Goal: Task Accomplishment & Management: Manage account settings

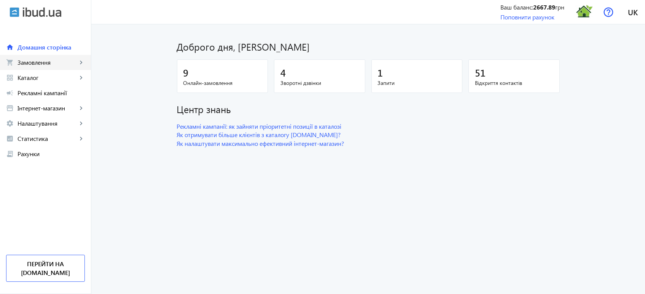
click at [53, 64] on span "Замовлення" at bounding box center [48, 63] width 60 height 8
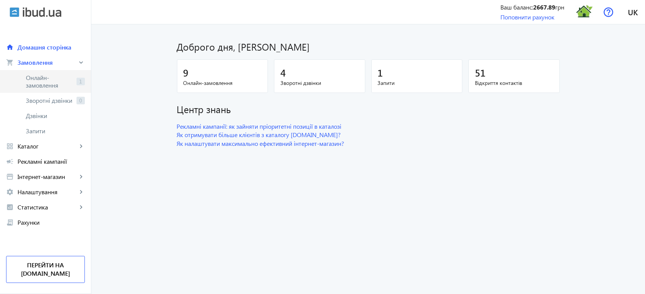
click at [52, 85] on span "Онлайн-замовлення" at bounding box center [50, 81] width 48 height 15
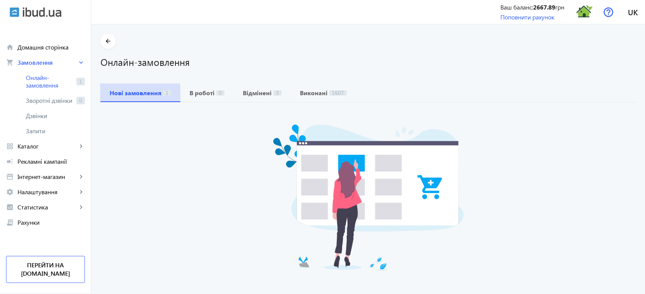
click at [131, 94] on b "Нові замовлення" at bounding box center [136, 93] width 52 height 6
click at [137, 95] on b "Нові замовлення" at bounding box center [136, 93] width 52 height 6
click at [207, 93] on b "В роботі" at bounding box center [202, 93] width 25 height 6
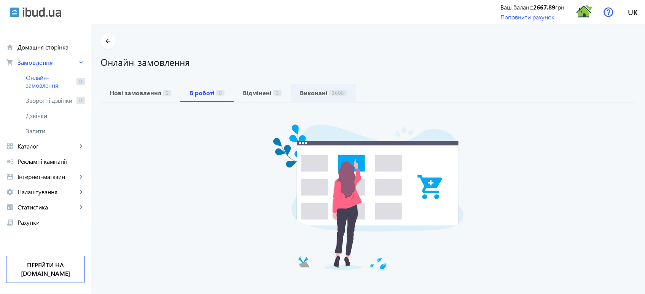
click at [317, 96] on b "Виконані" at bounding box center [314, 93] width 28 height 6
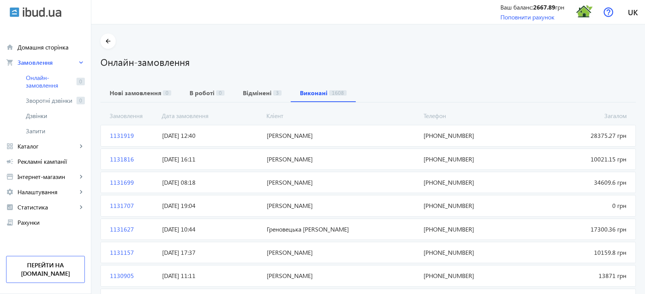
click at [115, 138] on span "1131919" at bounding box center [133, 135] width 52 height 8
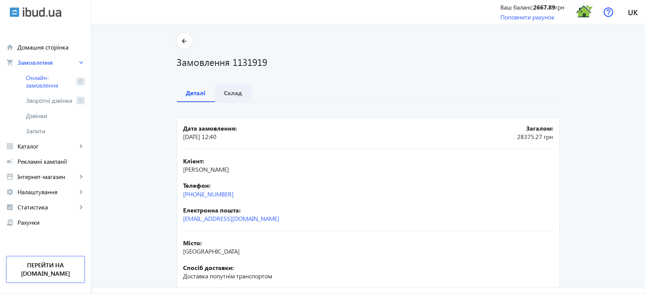
click at [228, 92] on b "Склад" at bounding box center [233, 93] width 18 height 6
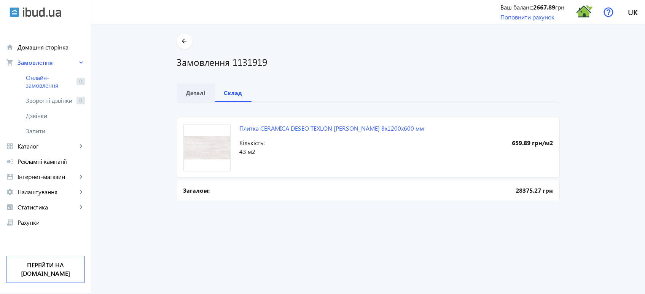
click at [183, 92] on div "Деталі" at bounding box center [196, 93] width 38 height 18
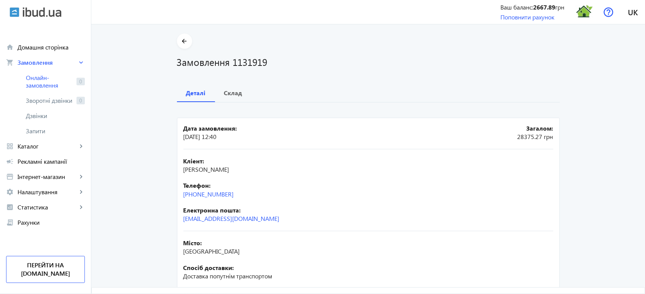
drag, startPoint x: 246, startPoint y: 194, endPoint x: 179, endPoint y: 193, distance: 66.6
click at [179, 193] on mat-card "Дата замовлення: 14.08.2025 12:40 Загалом: 28375.27 грн Кліент: Конюшенко Ірина…" at bounding box center [368, 236] width 383 height 236
copy link "+38 (067) 440-63-67"
drag, startPoint x: 182, startPoint y: 167, endPoint x: 272, endPoint y: 169, distance: 90.2
click at [272, 169] on div "Кліент: Конюшенко Ірина Вікторівна" at bounding box center [368, 165] width 370 height 17
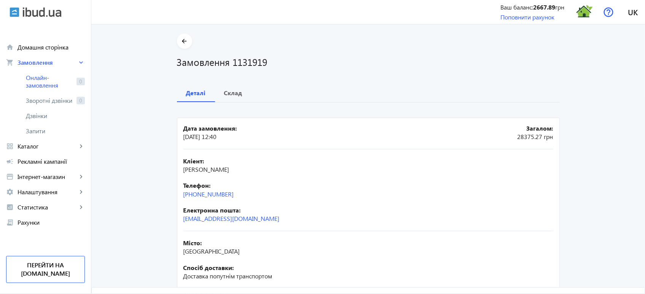
copy span "Конюшенко Ірина Вікторівна"
click at [235, 93] on b "Склад" at bounding box center [233, 93] width 18 height 6
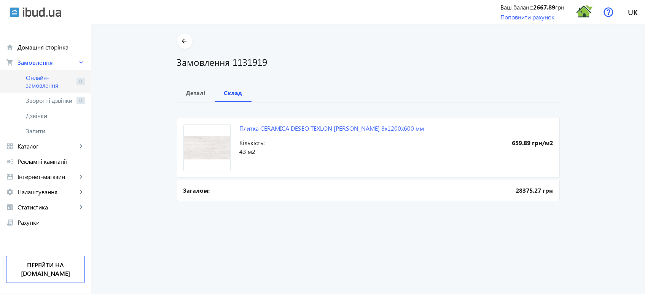
click at [46, 81] on span "Онлайн-замовлення" at bounding box center [50, 81] width 48 height 15
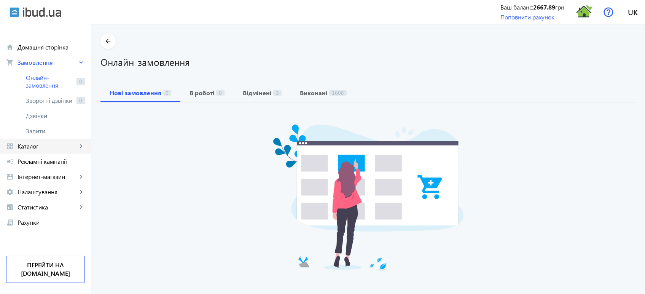
click at [38, 144] on span "Каталог" at bounding box center [48, 146] width 60 height 8
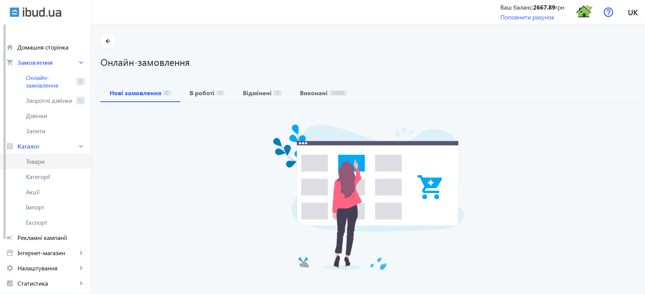
click at [38, 161] on span "Товари" at bounding box center [55, 162] width 59 height 8
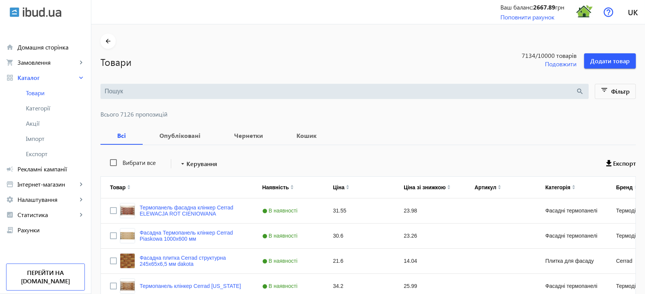
click at [124, 91] on input "search" at bounding box center [341, 91] width 472 height 8
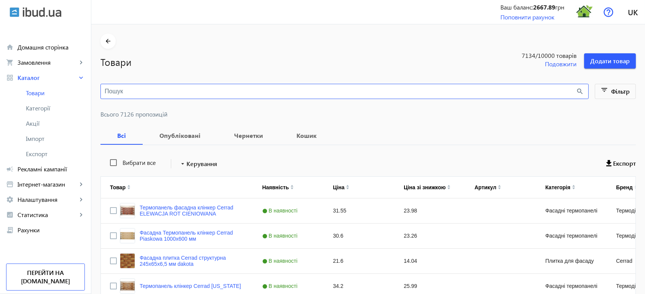
paste input "TEXLON BIANCO"
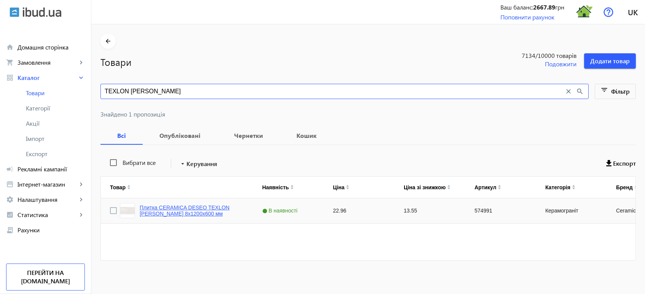
type input "TEXLON BIANCO"
click at [188, 215] on link "Плитка CERAMICA DESEO TEXLON BIANCO POL 8х1200х600 мм" at bounding box center [192, 210] width 104 height 12
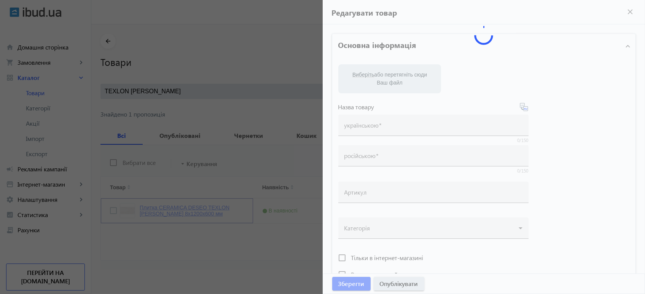
type input "Плитка CERAMICA DESEO TEXLON BIANCO POL 8х1200х600 мм"
type input "574991"
type input "22.96"
type input "1"
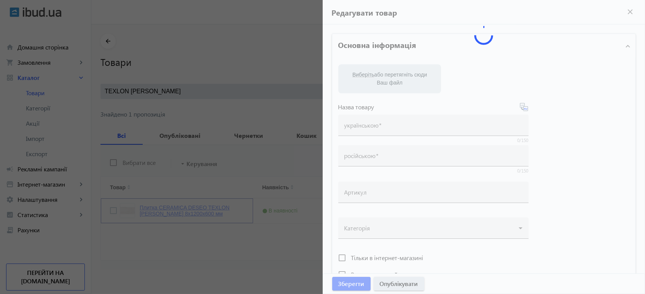
type input "Плитка CERAMICA DESEO TEXLON BIANCO POL 8х1200х600 мм"
type textarea "Плитка CERAMICA DESEO TEXLON BIANCO POL 8х1200х600 мм купить в компании Термодо…"
type input "плитка, плитка для дома, керамогранит, керамогранитная плитка, напольная плитка…"
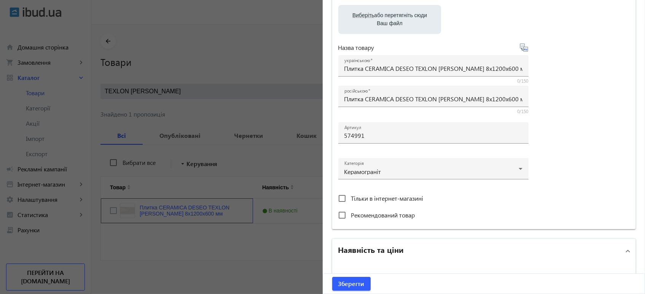
scroll to position [169, 0]
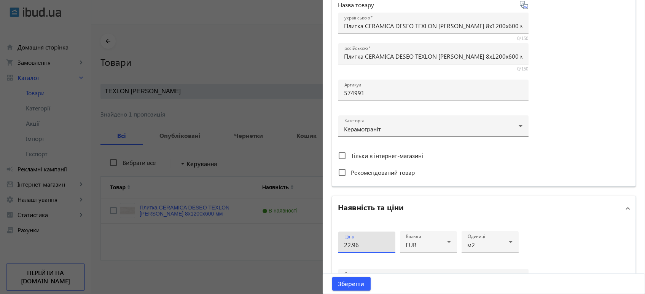
click at [371, 243] on input "22.96" at bounding box center [366, 245] width 45 height 8
type input "24"
click at [359, 285] on span "Зберегти" at bounding box center [351, 283] width 26 height 8
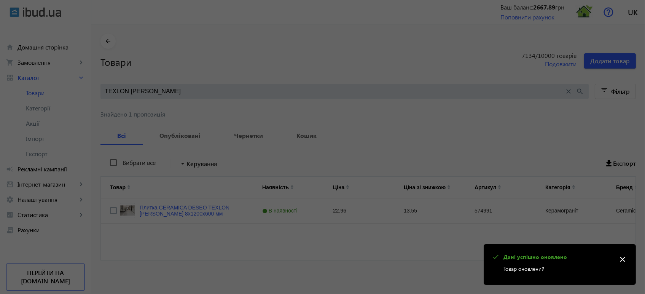
scroll to position [0, 0]
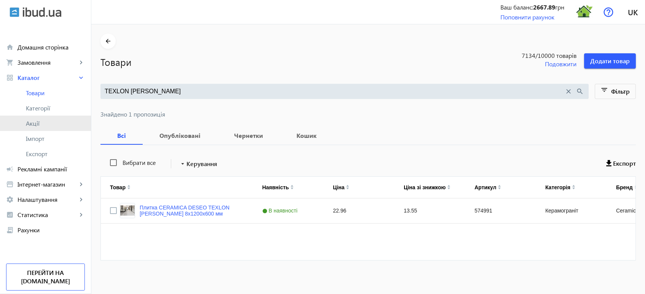
click at [41, 123] on span "Акції" at bounding box center [55, 124] width 59 height 8
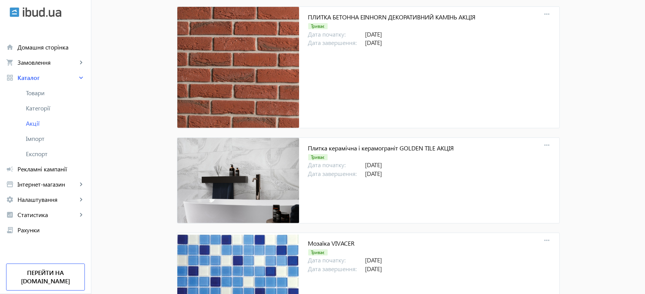
scroll to position [7054, 0]
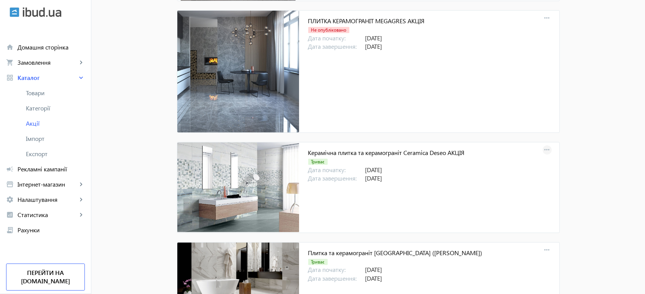
click at [544, 145] on mat-icon "more_horiz" at bounding box center [547, 150] width 11 height 11
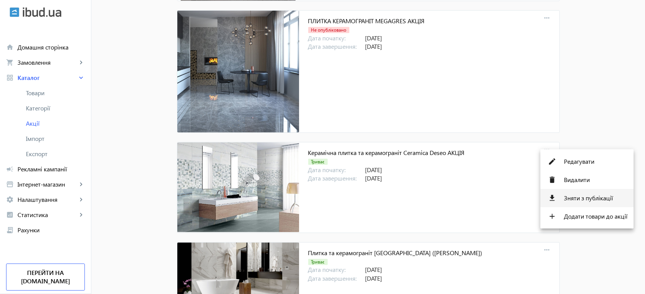
click at [580, 199] on span "Зняти з публікації" at bounding box center [596, 198] width 64 height 6
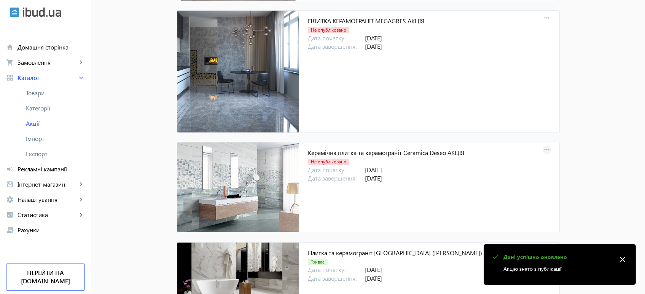
click at [549, 145] on mat-icon "more_horiz" at bounding box center [547, 150] width 11 height 11
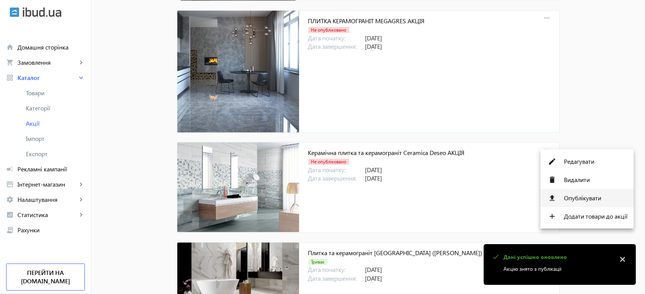
click at [584, 197] on span "Опублікувати" at bounding box center [596, 198] width 64 height 6
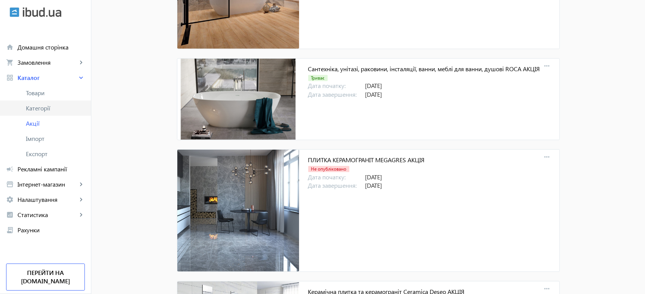
scroll to position [6842, 0]
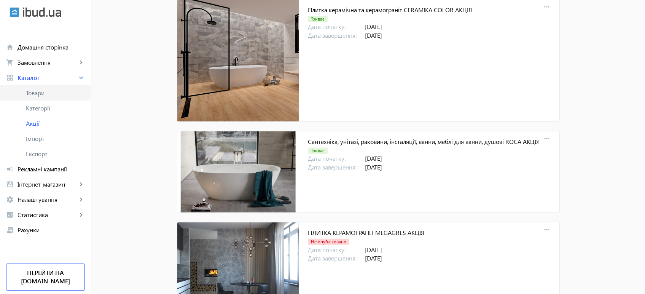
click at [46, 92] on span "Товари" at bounding box center [55, 93] width 59 height 8
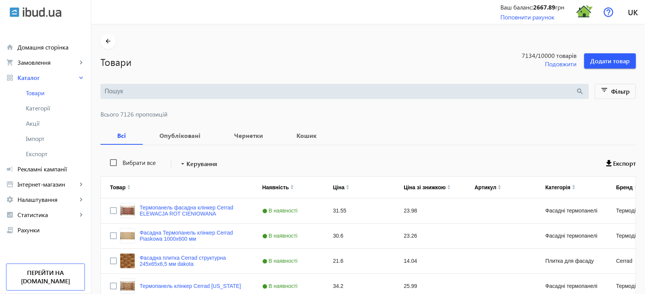
click at [118, 92] on input "search" at bounding box center [341, 91] width 472 height 8
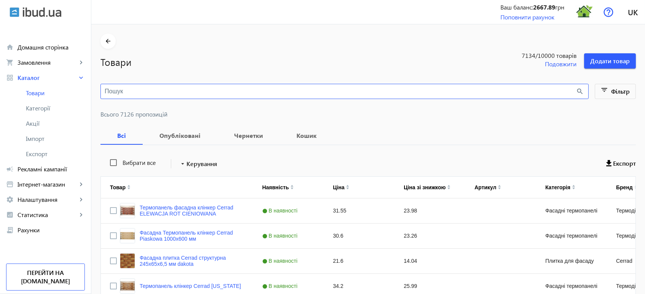
paste input "TEXLON BIANCO"
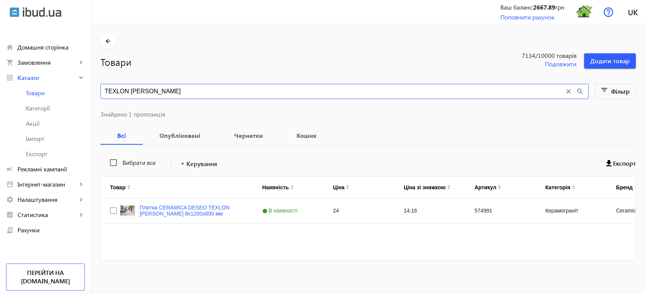
type input "TEXLON BIANCO"
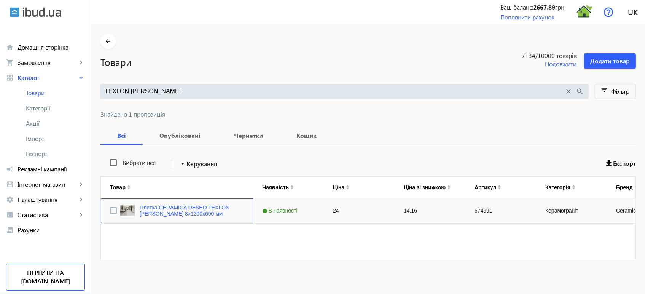
click at [190, 206] on link "Плитка CERAMICA DESEO TEXLON BIANCO POL 8х1200х600 мм" at bounding box center [192, 210] width 104 height 12
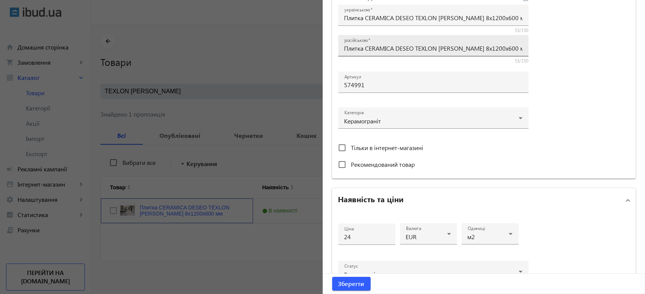
scroll to position [296, 0]
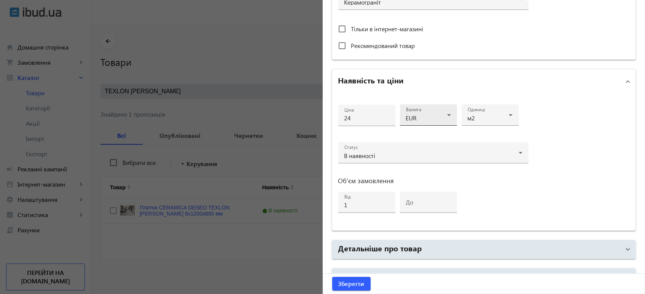
click at [447, 114] on icon at bounding box center [449, 115] width 4 height 2
click at [418, 135] on mat-option "грн" at bounding box center [426, 137] width 57 height 18
click at [363, 119] on input "24" at bounding box center [366, 118] width 45 height 8
type input "2"
type input "879"
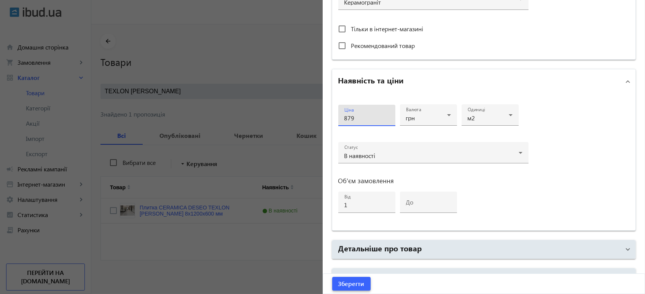
click at [354, 287] on span "Зберегти" at bounding box center [351, 283] width 26 height 8
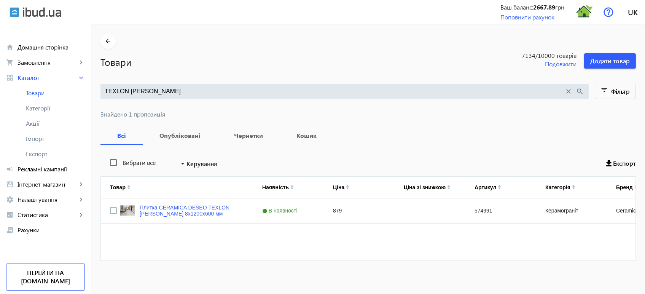
scroll to position [0, 0]
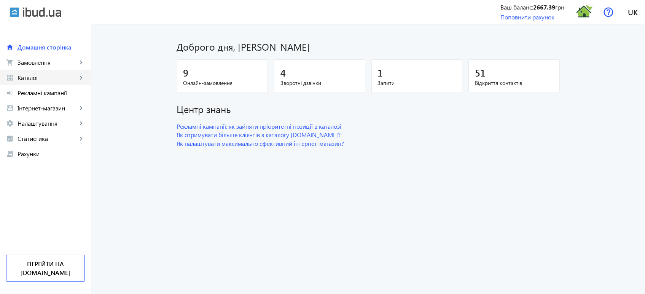
click at [53, 80] on span "Каталог" at bounding box center [48, 78] width 60 height 8
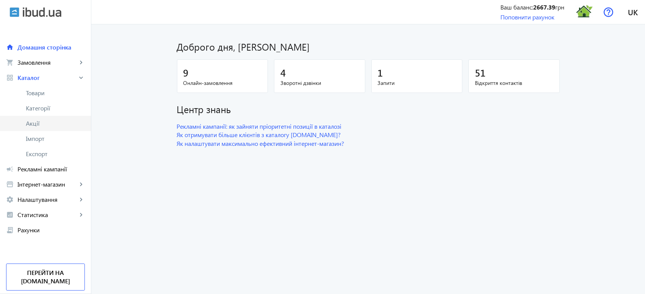
click at [40, 121] on span "Акції" at bounding box center [55, 124] width 59 height 8
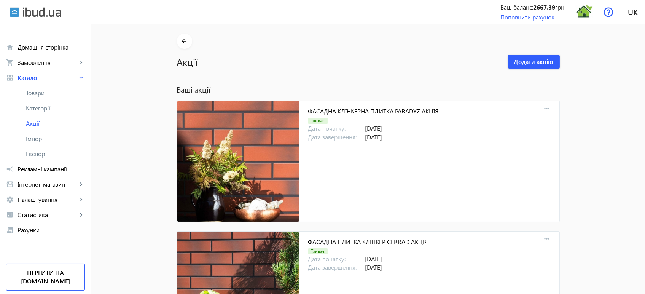
scroll to position [7054, 0]
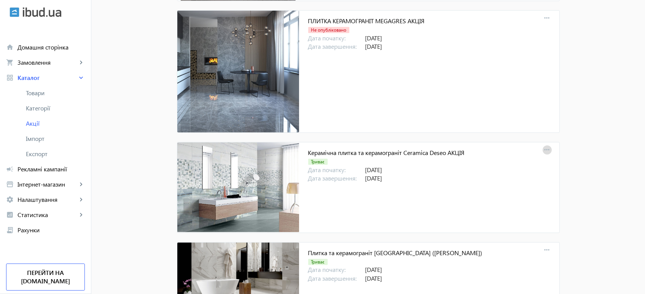
click at [547, 145] on mat-icon "more_horiz" at bounding box center [547, 150] width 11 height 11
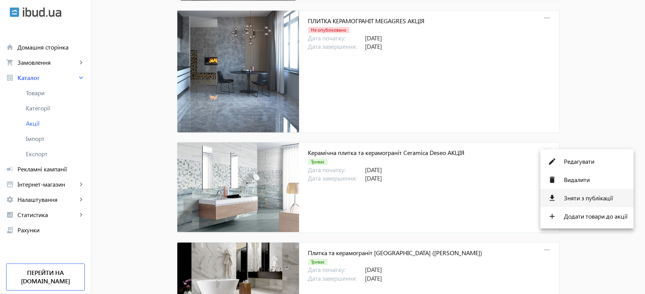
click at [585, 198] on span "Зняти з публікації" at bounding box center [596, 198] width 64 height 6
